Goal: Transaction & Acquisition: Purchase product/service

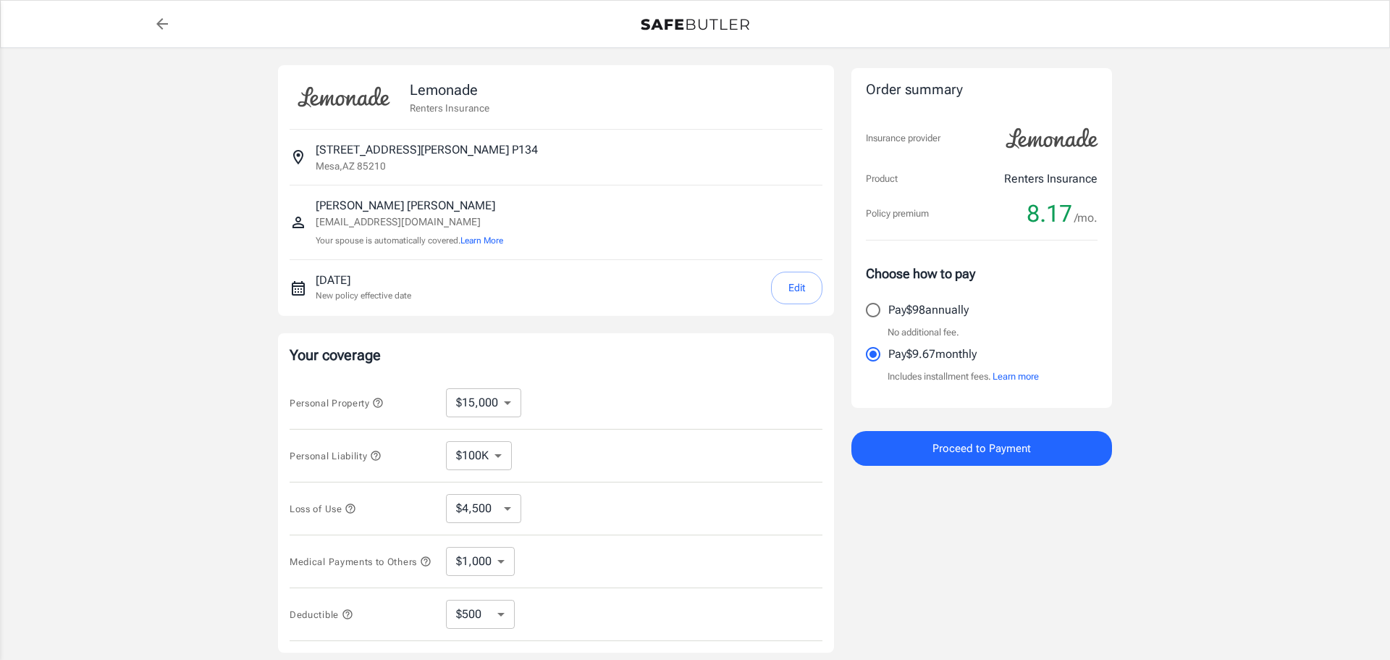
select select "15000"
select select "500"
select select "15000"
select select "500"
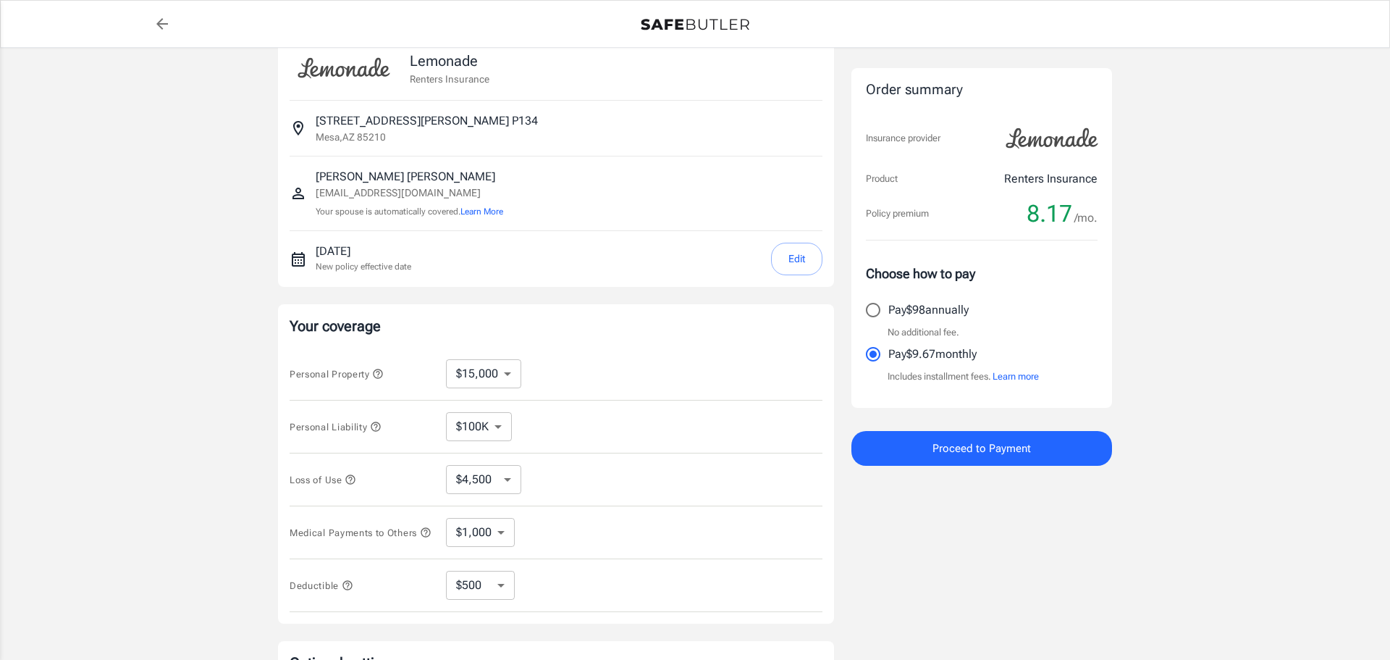
scroll to position [30, 0]
click at [791, 255] on button "Edit" at bounding box center [796, 257] width 51 height 33
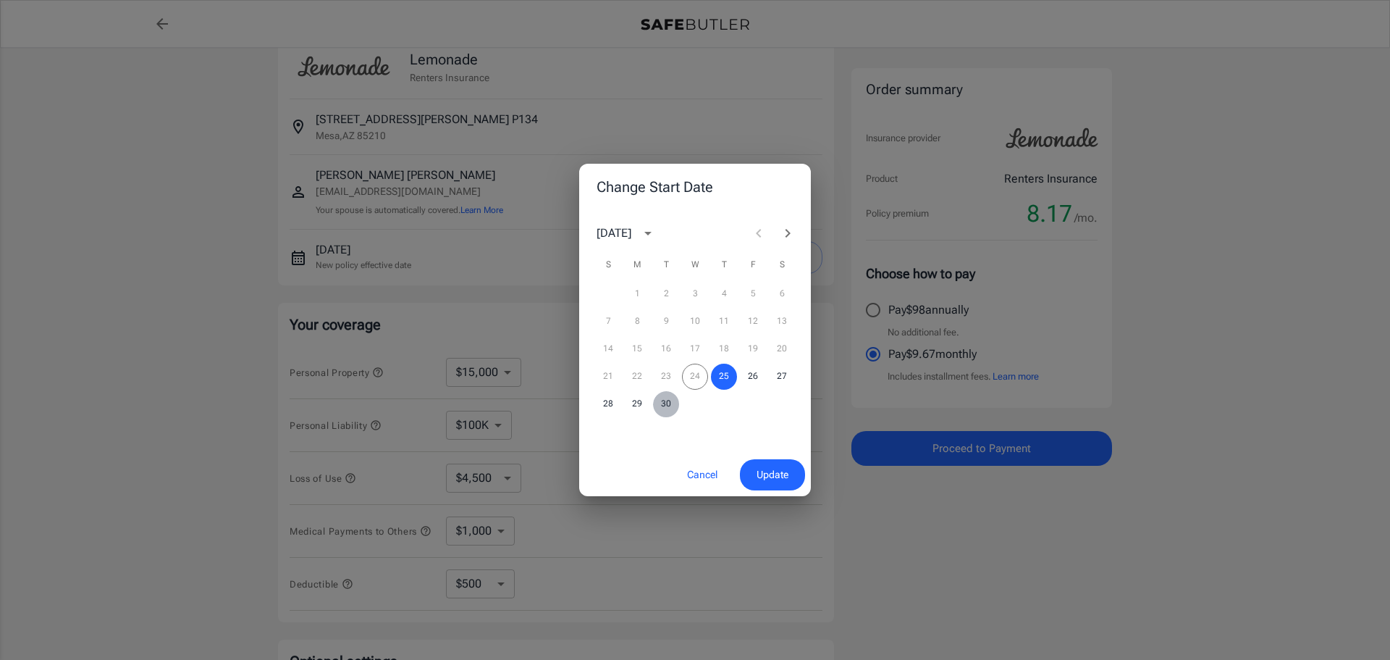
click at [661, 403] on button "30" at bounding box center [666, 404] width 26 height 26
click at [757, 471] on span "Update" at bounding box center [773, 475] width 32 height 18
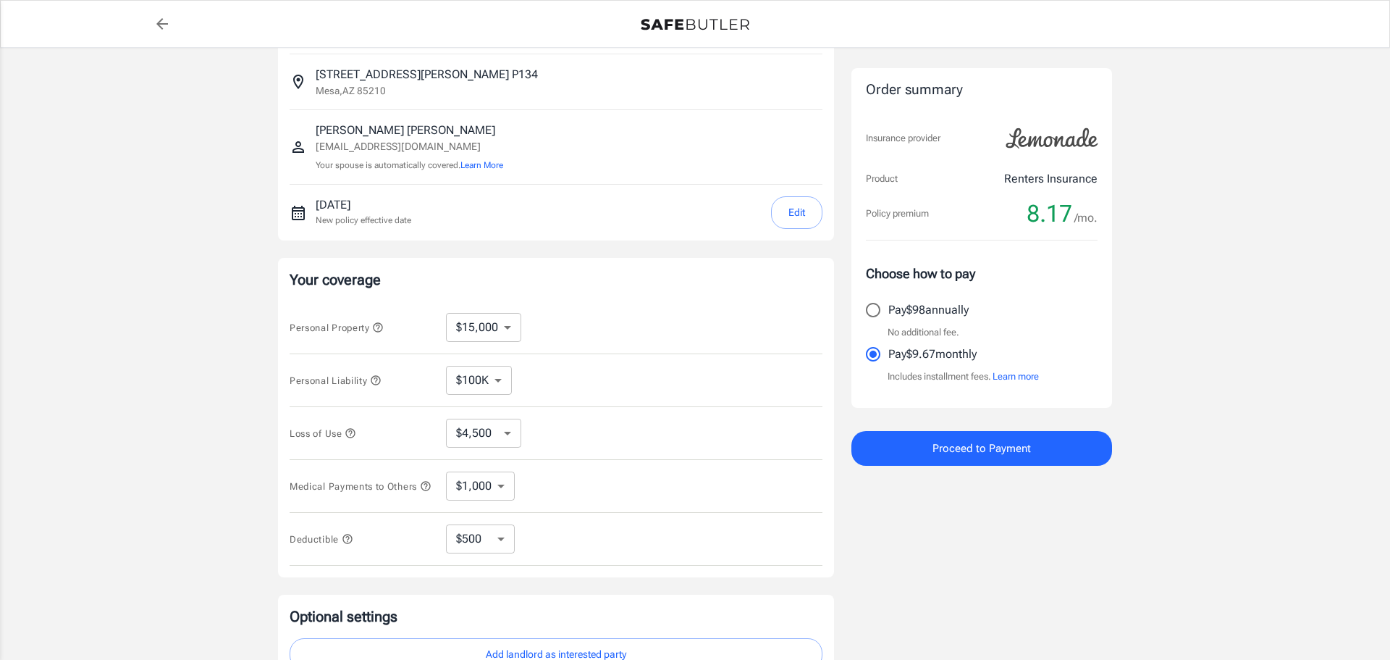
scroll to position [86, 0]
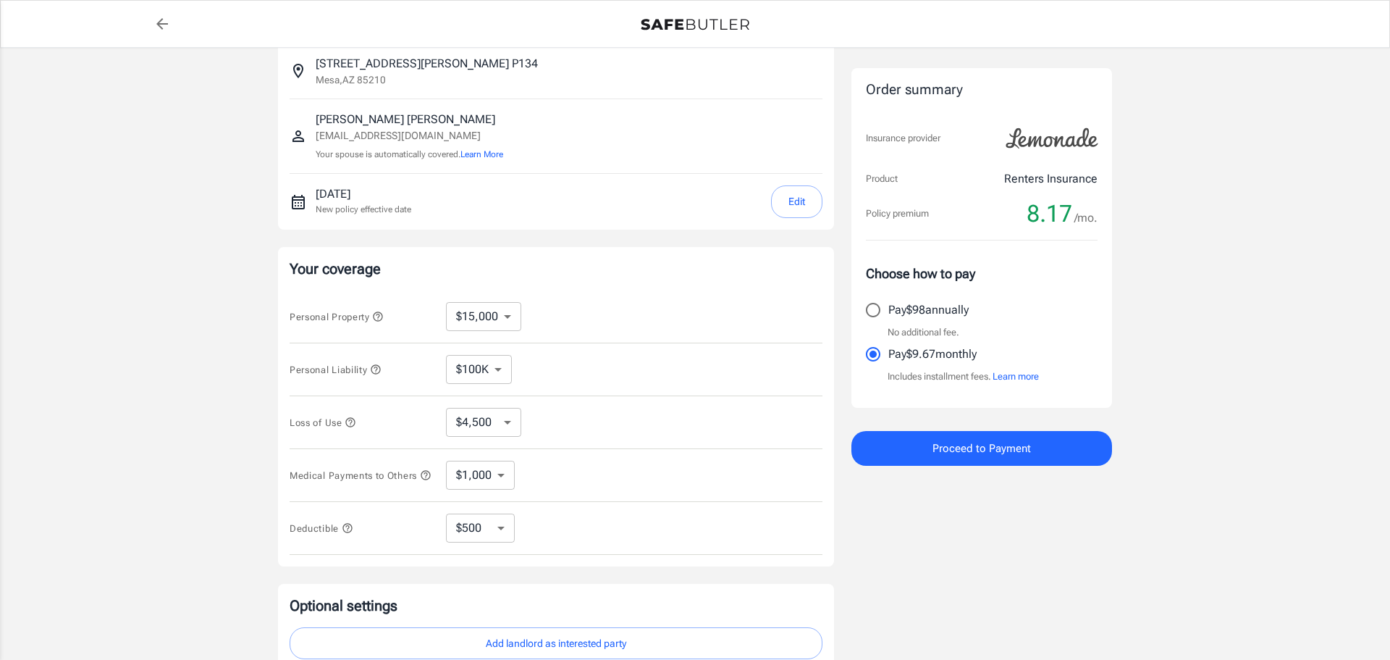
click at [490, 314] on select "$10,000 $15,000 $20,000 $25,000 $30,000 $40,000 $50,000 $100K $150K $200K $250K" at bounding box center [483, 316] width 75 height 29
select select "10000"
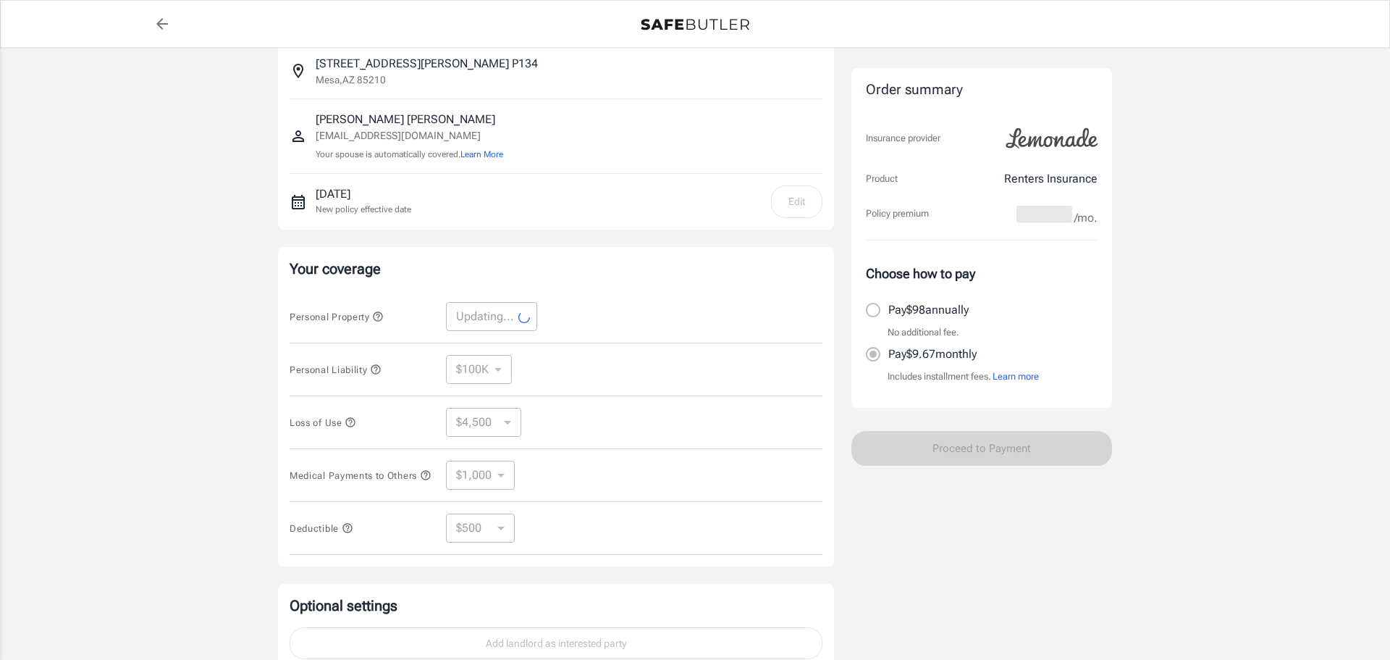
select select "10000"
select select "3000"
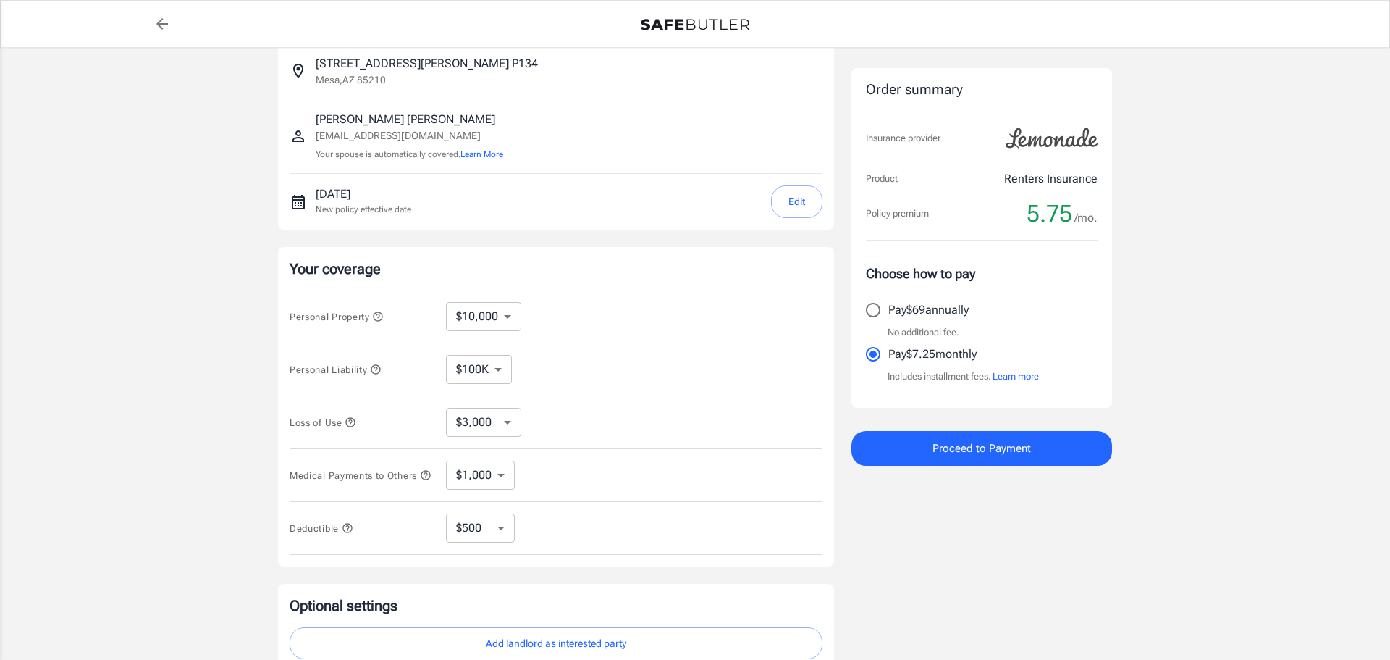
click at [353, 424] on icon "button" at bounding box center [351, 422] width 12 height 12
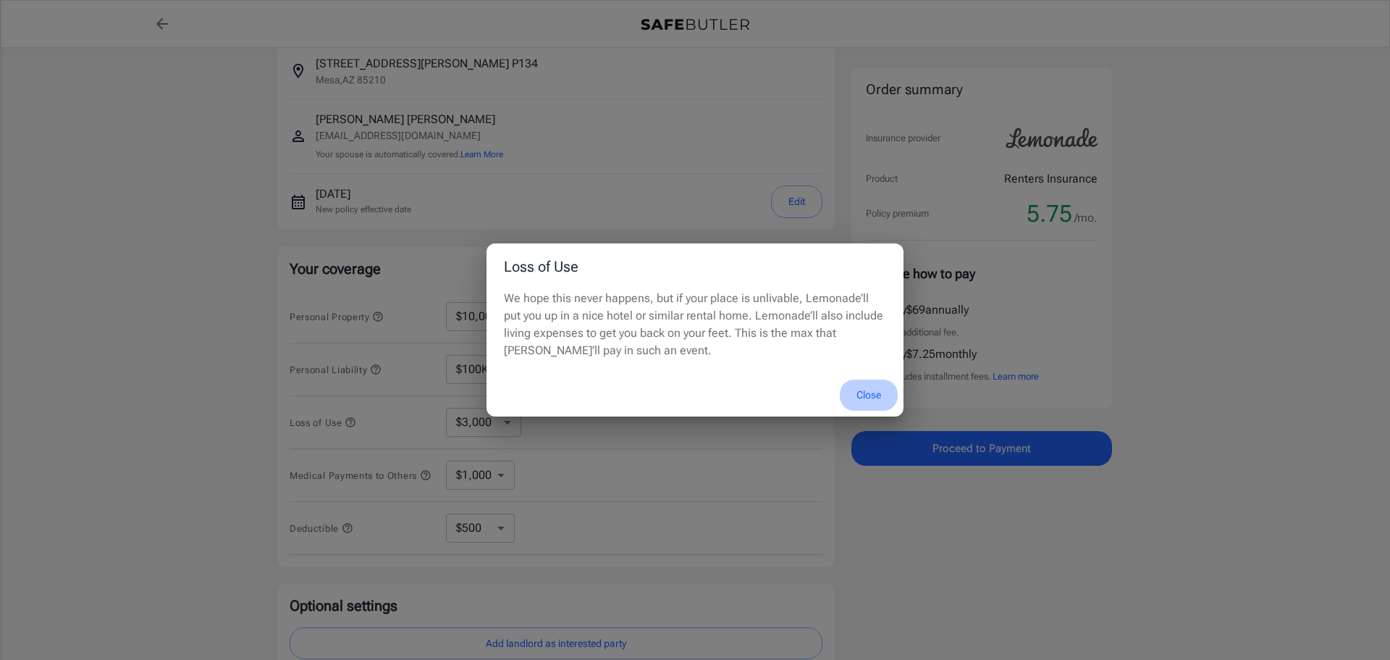
click at [858, 390] on button "Close" at bounding box center [869, 394] width 58 height 31
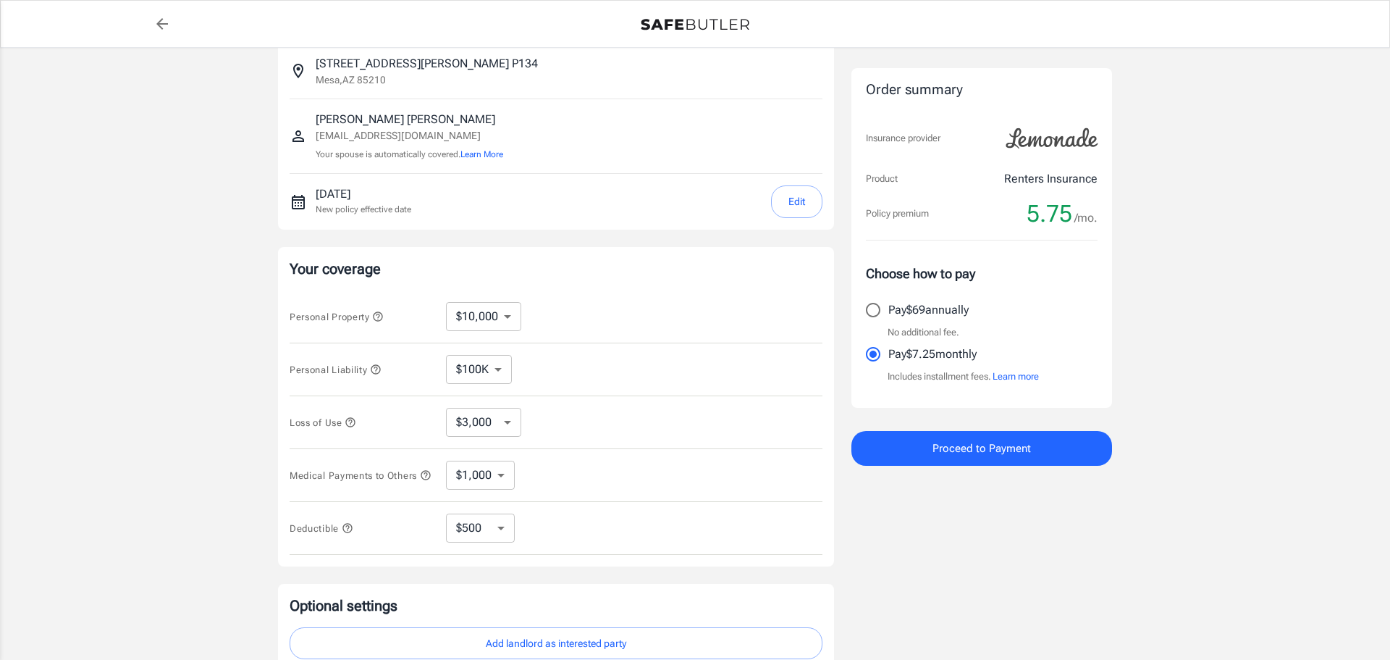
click at [508, 429] on select "$3,000 $6,000 $12,000 $21,000 $36,000 $60,000 $96,000 $153K $198K" at bounding box center [483, 422] width 75 height 29
click at [446, 408] on select "$3,000 $6,000 $12,000 $21,000 $36,000 $60,000 $96,000 $153K $198K" at bounding box center [483, 422] width 75 height 29
click at [561, 430] on div "Loss of Use $3,000 $6,000 $12,000 $21,000 $36,000 $60,000 $96,000 $153K $198K ​" at bounding box center [556, 422] width 533 height 53
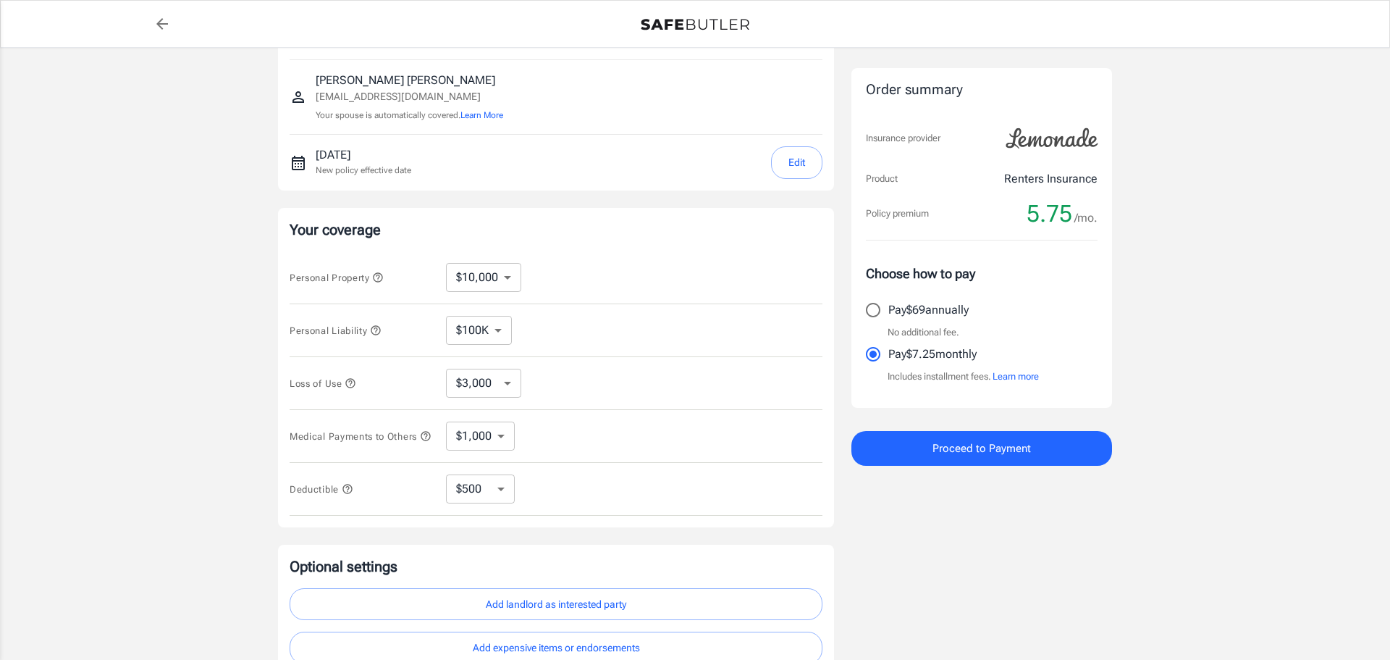
scroll to position [126, 0]
click at [474, 444] on select "$1,000 $2,000 $3,000 $4,000 $5,000" at bounding box center [480, 435] width 69 height 29
click at [446, 423] on select "$1,000 $2,000 $3,000 $4,000 $5,000" at bounding box center [480, 435] width 69 height 29
click at [476, 494] on select "$250 $500 $1,000 $2,500" at bounding box center [480, 488] width 69 height 29
click at [446, 479] on select "$250 $500 $1,000 $2,500" at bounding box center [480, 488] width 69 height 29
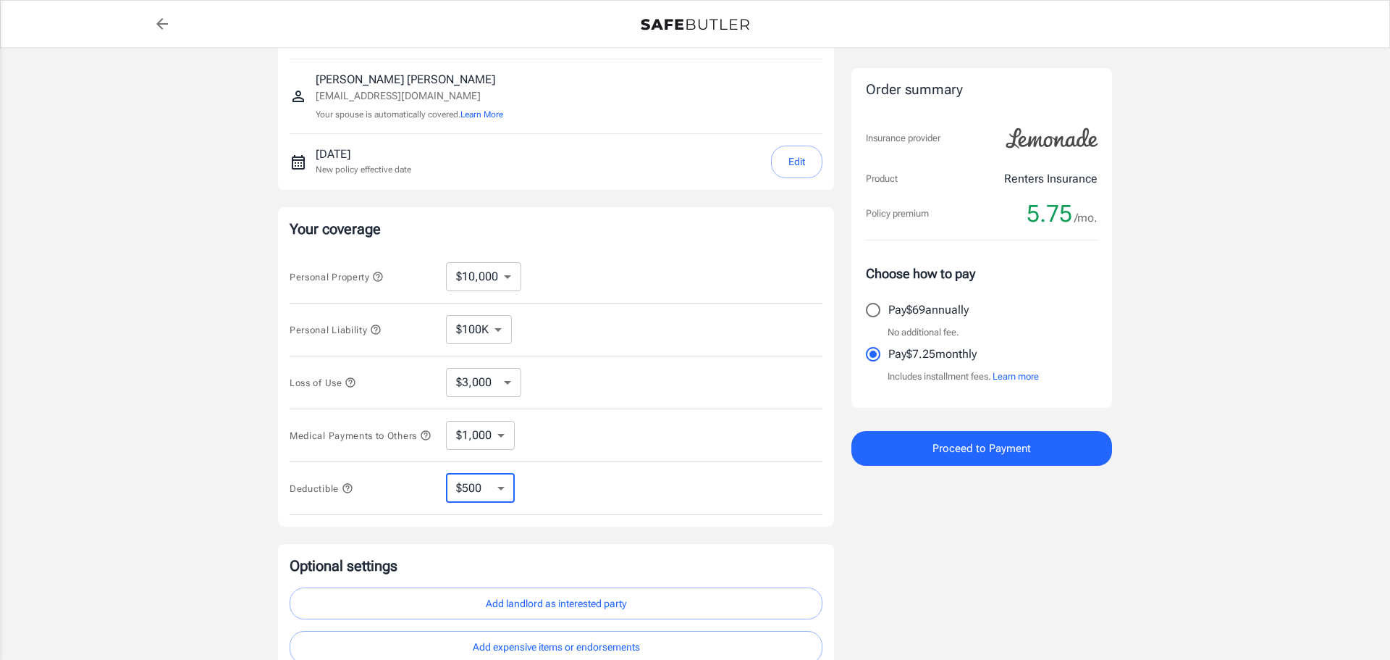
click at [216, 490] on div "Lemonade Renters Insurance [STREET_ADDRESS][PERSON_NAME] [PERSON_NAME] [EMAIL_A…" at bounding box center [695, 307] width 1390 height 770
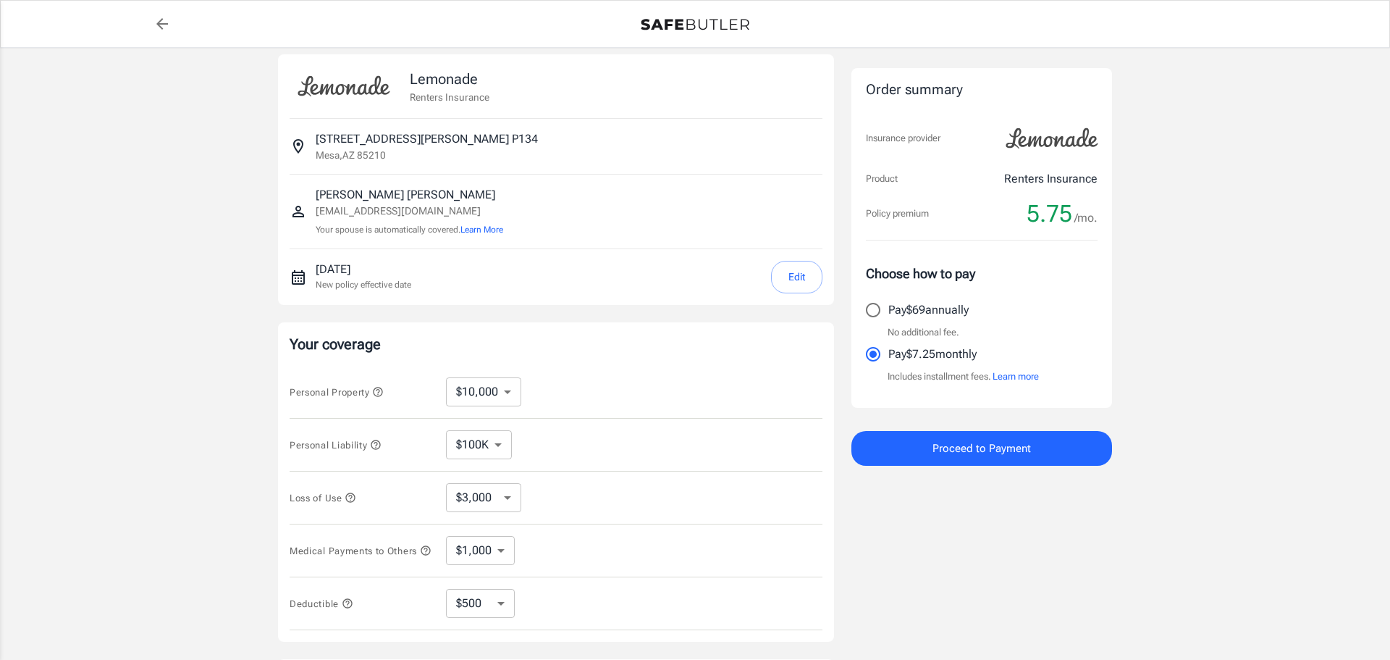
scroll to position [0, 0]
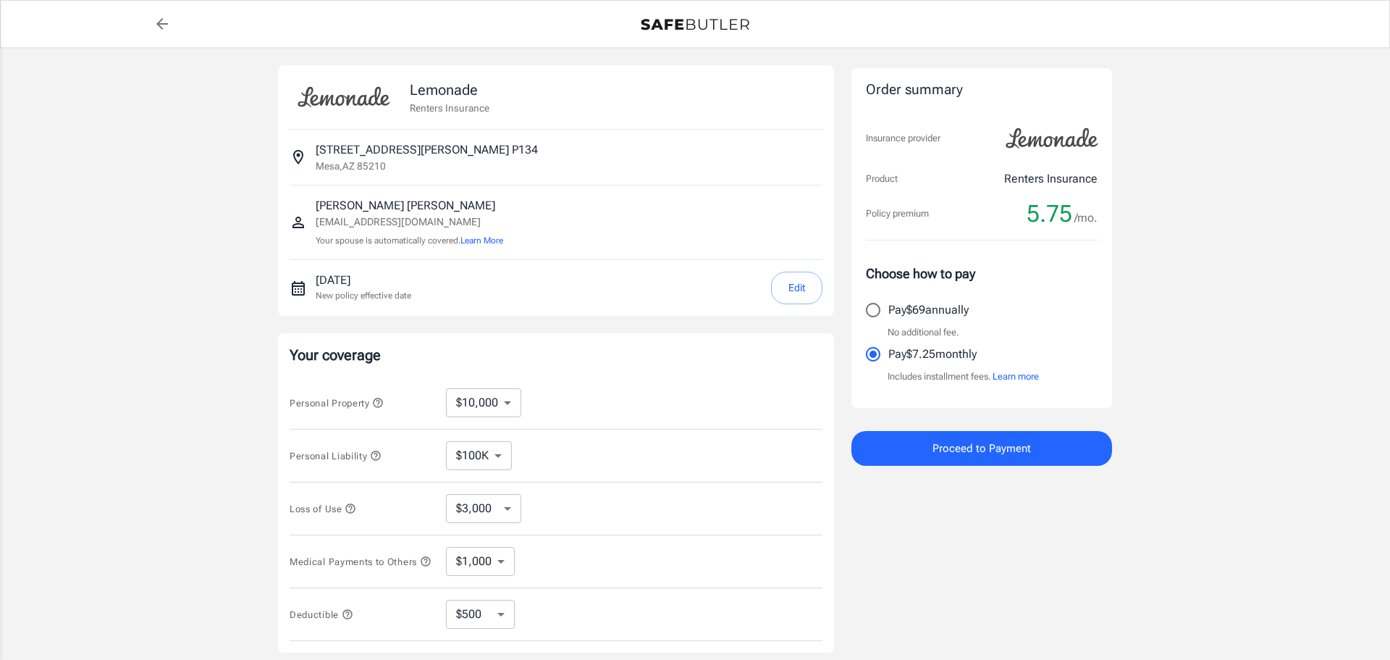
click at [939, 312] on p "Pay $69 annually" at bounding box center [929, 309] width 80 height 17
click at [889, 312] on input "Pay $69 annually" at bounding box center [873, 310] width 30 height 30
radio input "true"
click at [1203, 251] on div "Lemonade Renters Insurance [STREET_ADDRESS][PERSON_NAME] [PERSON_NAME] [EMAIL_A…" at bounding box center [695, 433] width 1390 height 770
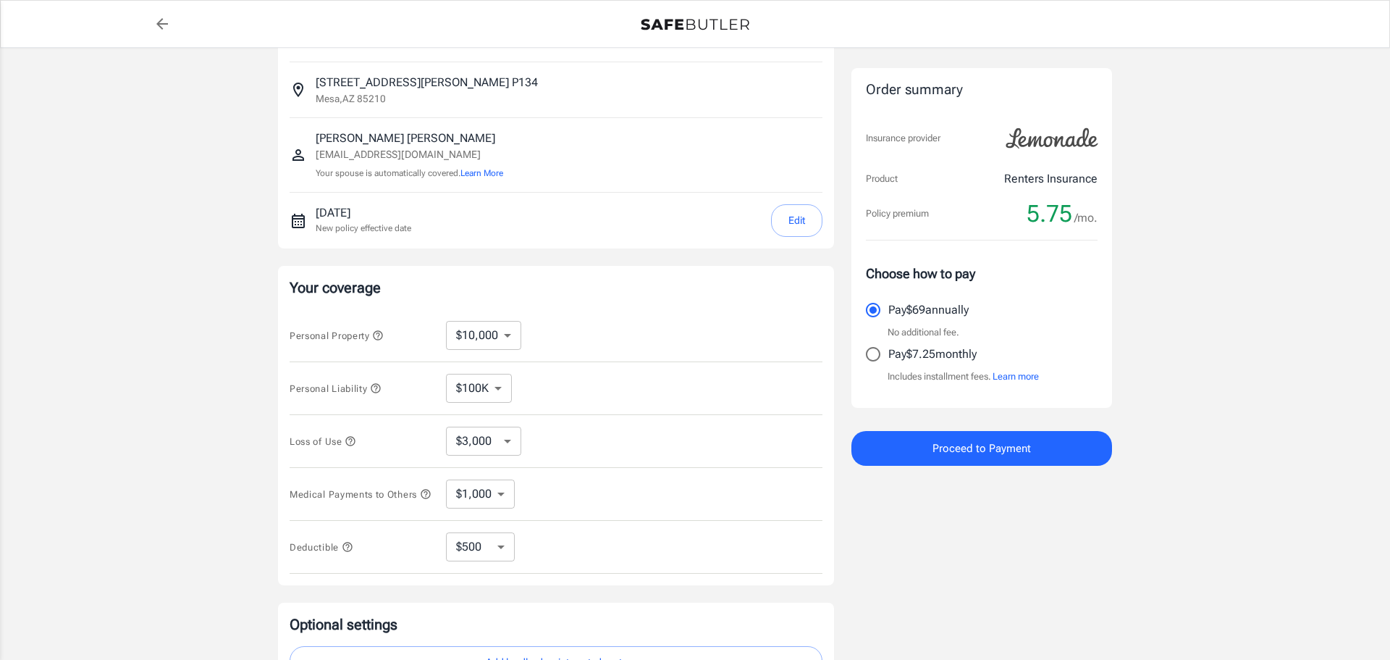
scroll to position [77, 0]
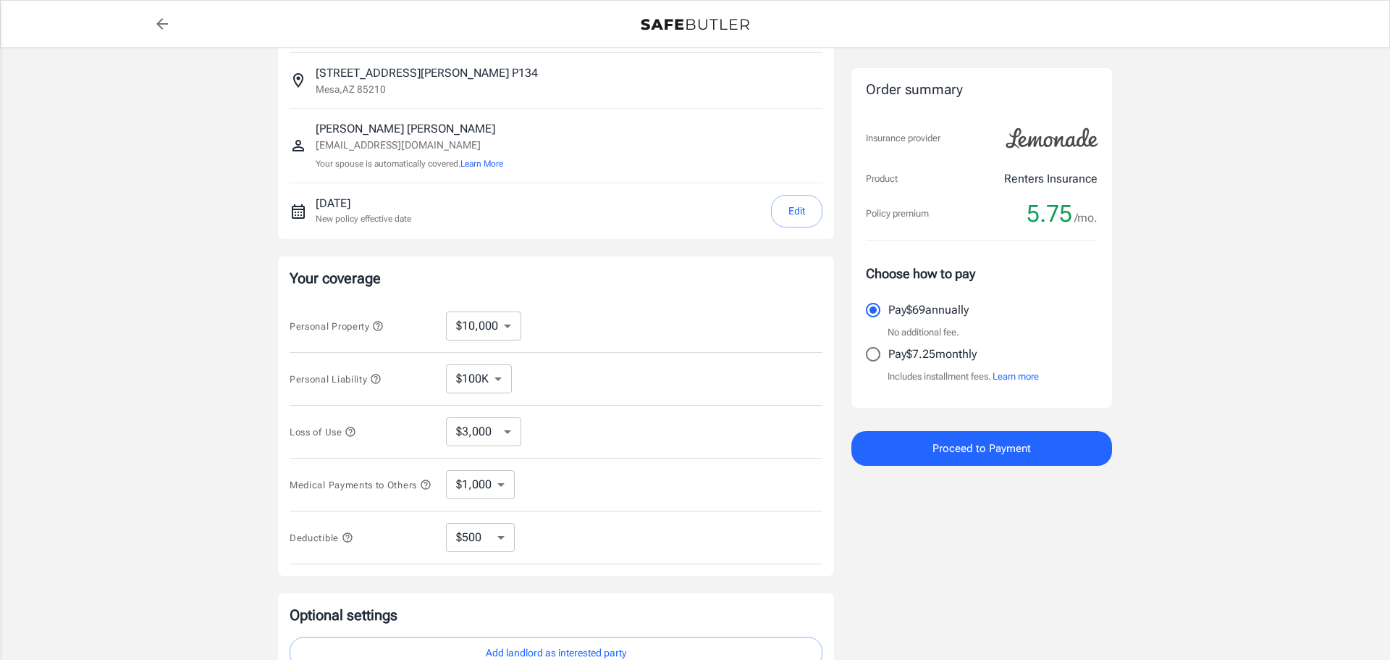
click at [1200, 255] on div "Lemonade Renters Insurance [STREET_ADDRESS][PERSON_NAME] [PERSON_NAME] [EMAIL_A…" at bounding box center [695, 356] width 1390 height 770
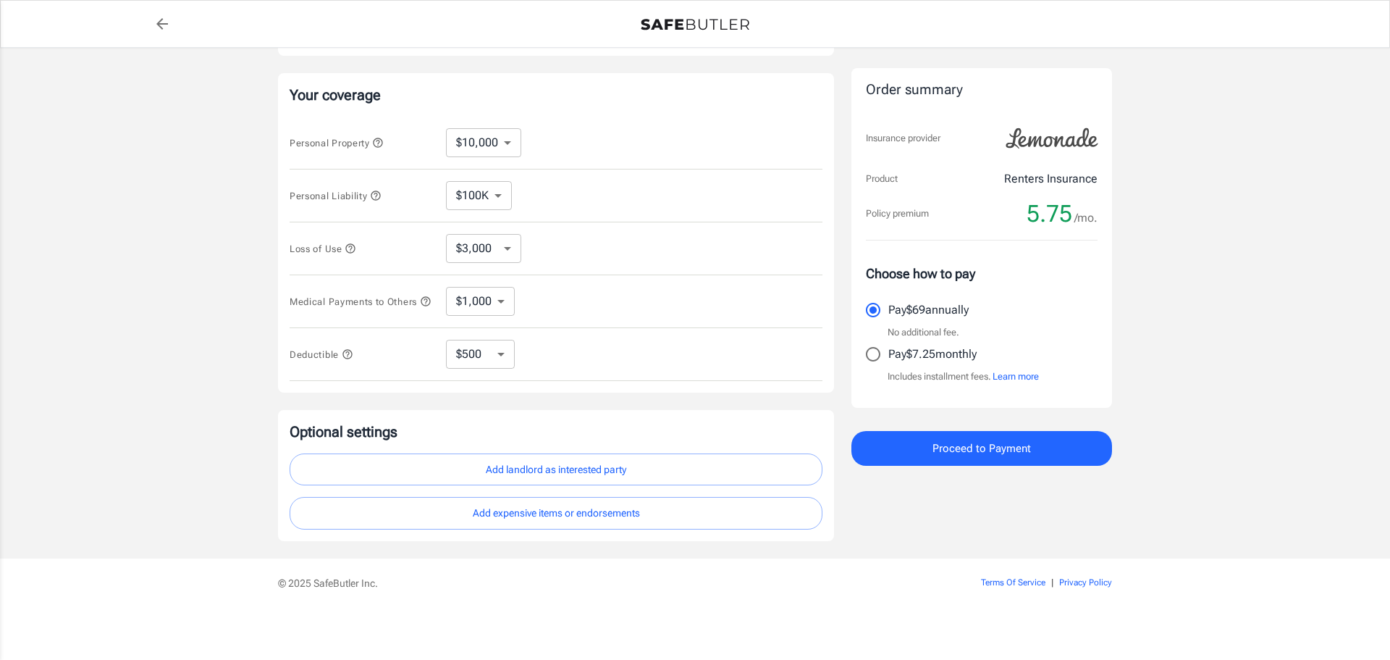
scroll to position [266, 0]
click at [1135, 187] on div "Lemonade Renters Insurance [STREET_ADDRESS][PERSON_NAME] [PERSON_NAME] [EMAIL_A…" at bounding box center [695, 173] width 1390 height 770
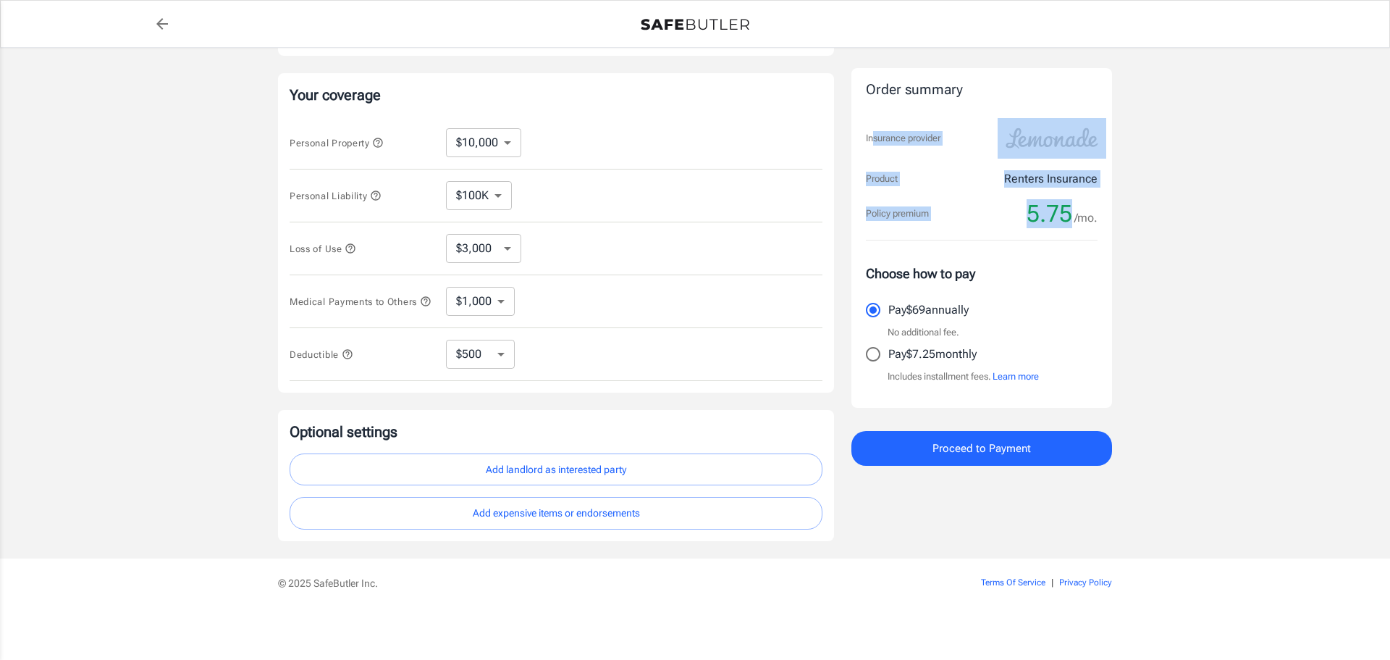
drag, startPoint x: 872, startPoint y: 146, endPoint x: 1083, endPoint y: 214, distance: 221.4
click at [1077, 215] on div "Order summary Insurance provider Product Renters Insurance Policy premium 5.75 …" at bounding box center [982, 238] width 261 height 340
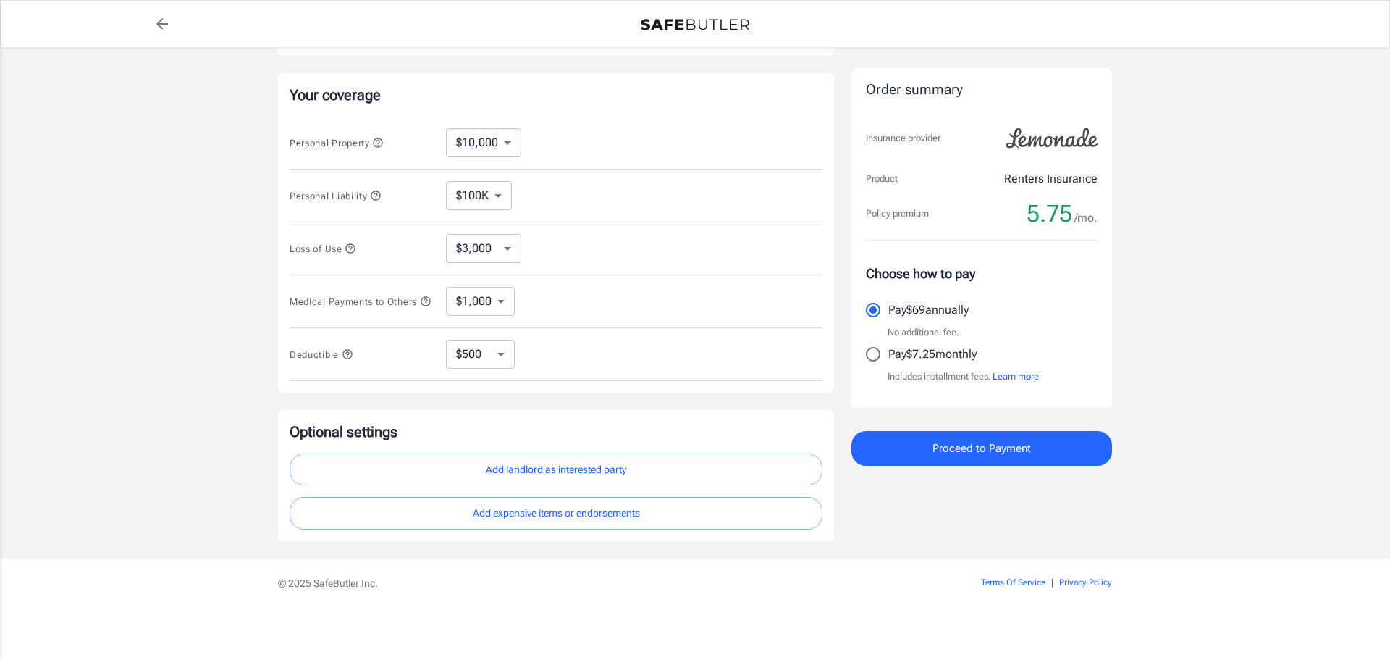
click at [1198, 209] on div "Lemonade Renters Insurance [STREET_ADDRESS][PERSON_NAME] [PERSON_NAME] [EMAIL_A…" at bounding box center [695, 173] width 1390 height 770
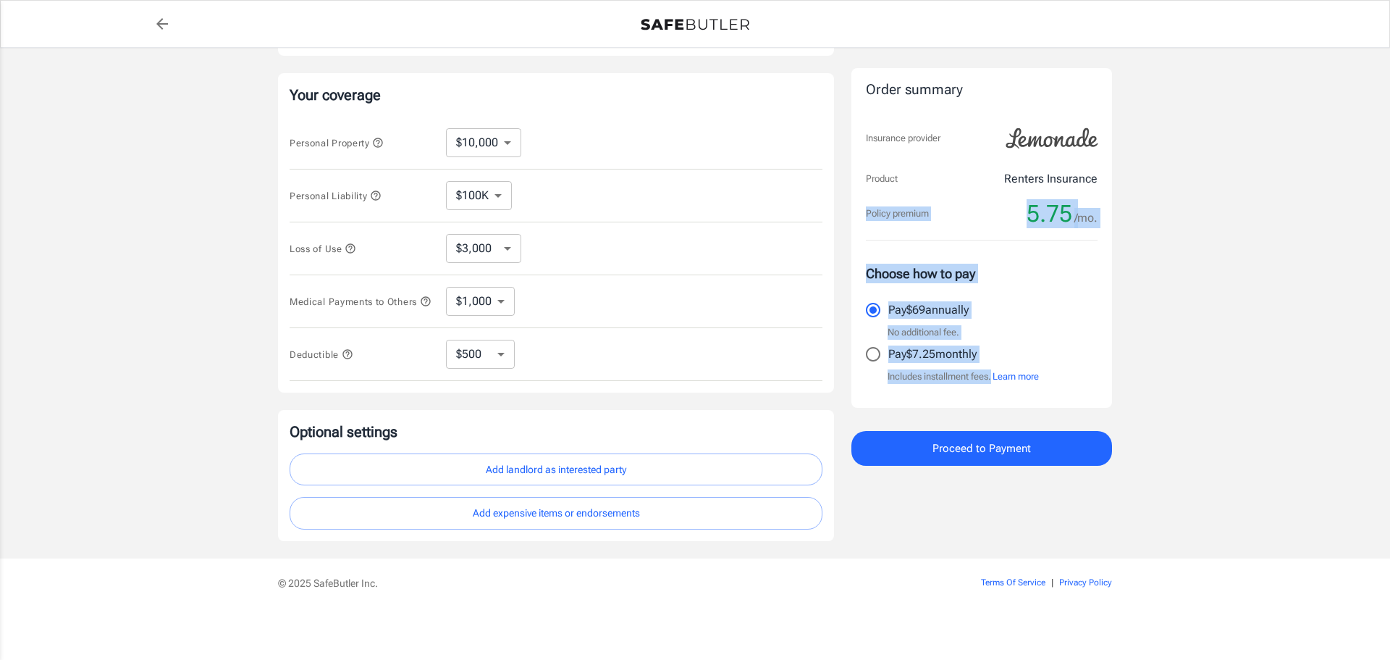
drag, startPoint x: 1122, startPoint y: 232, endPoint x: 862, endPoint y: 222, distance: 260.2
click at [862, 222] on div "Lemonade Renters Insurance [STREET_ADDRESS][PERSON_NAME] [PERSON_NAME] [EMAIL_A…" at bounding box center [695, 173] width 869 height 770
click at [1183, 272] on div "Lemonade Renters Insurance [STREET_ADDRESS][PERSON_NAME] [PERSON_NAME] [EMAIL_A…" at bounding box center [695, 173] width 1390 height 770
